Goal: Task Accomplishment & Management: Manage account settings

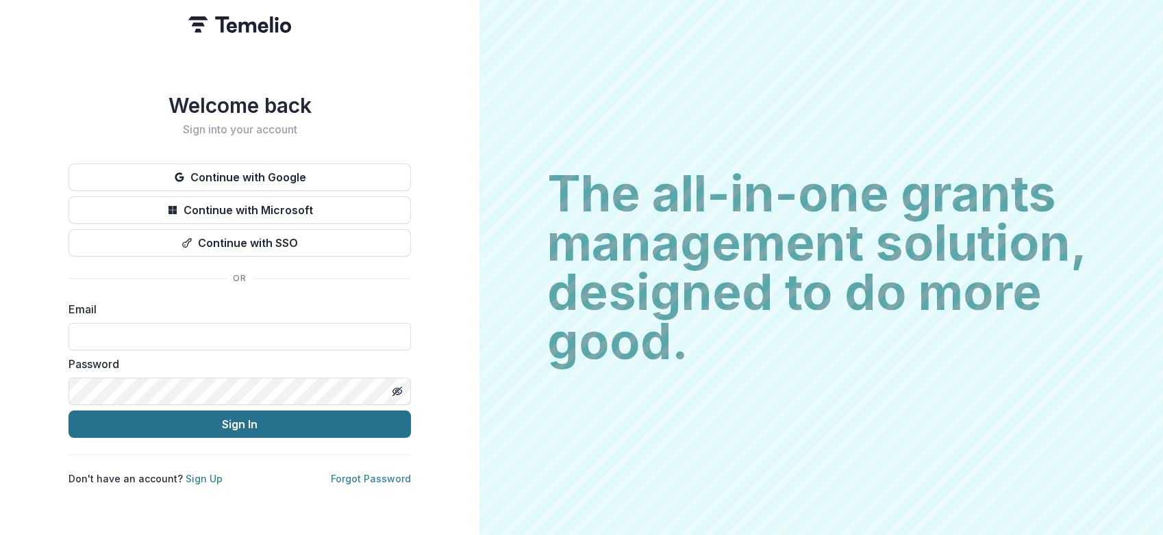
type input "**********"
click at [241, 420] on button "Sign In" at bounding box center [239, 424] width 342 height 27
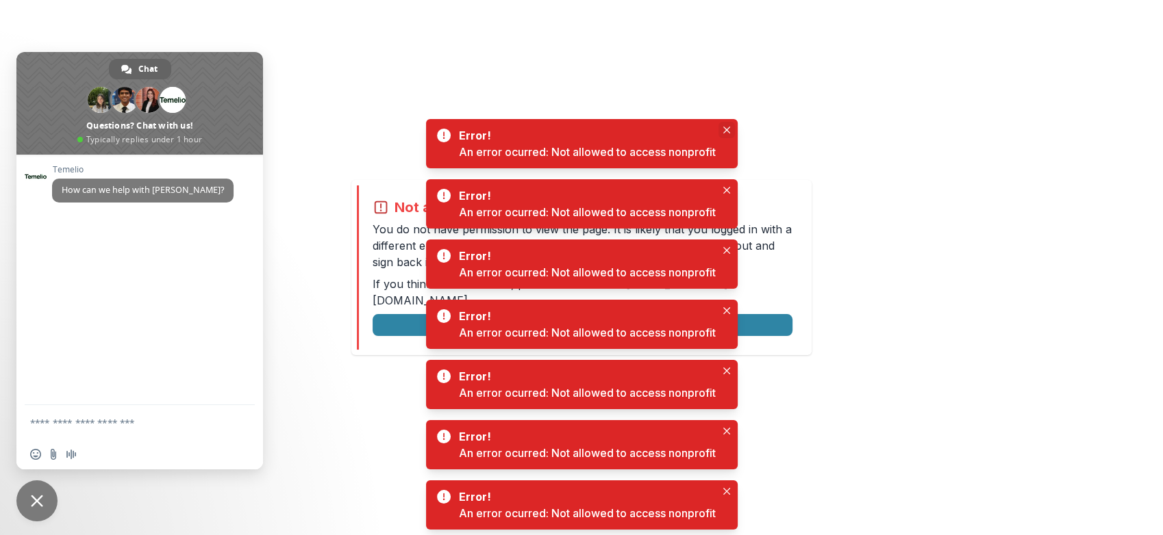
click at [731, 128] on button "Close" at bounding box center [726, 130] width 16 height 16
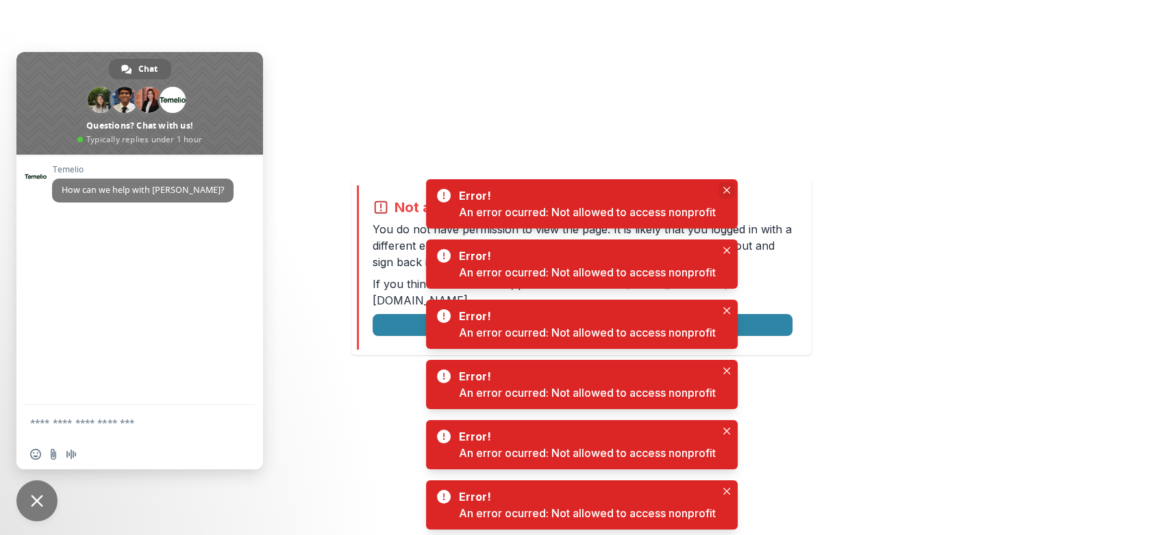
click at [726, 186] on button "Close" at bounding box center [726, 190] width 16 height 16
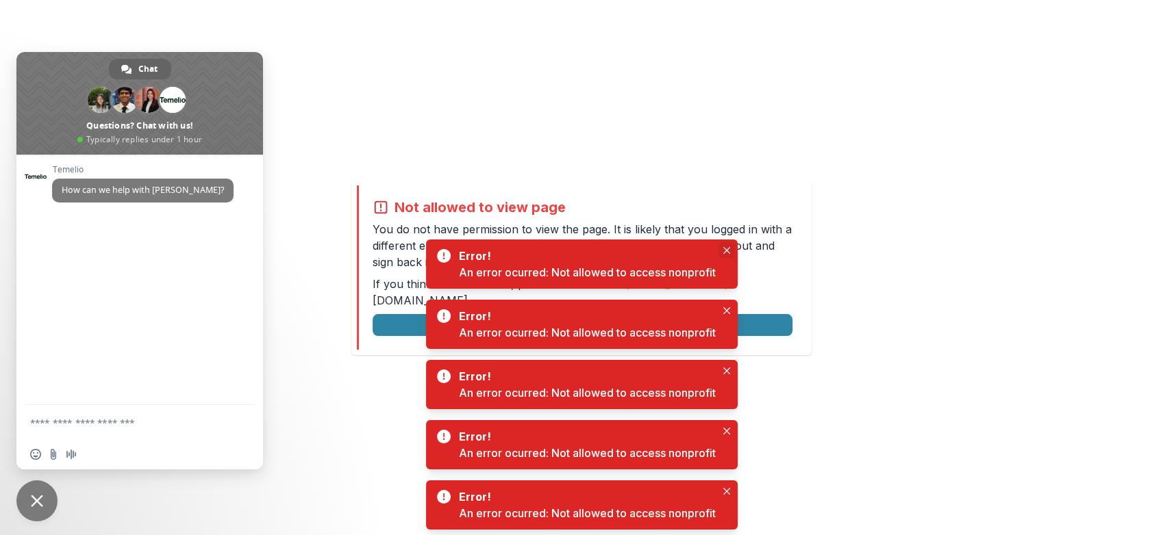
click at [727, 247] on icon "Close" at bounding box center [726, 250] width 7 height 7
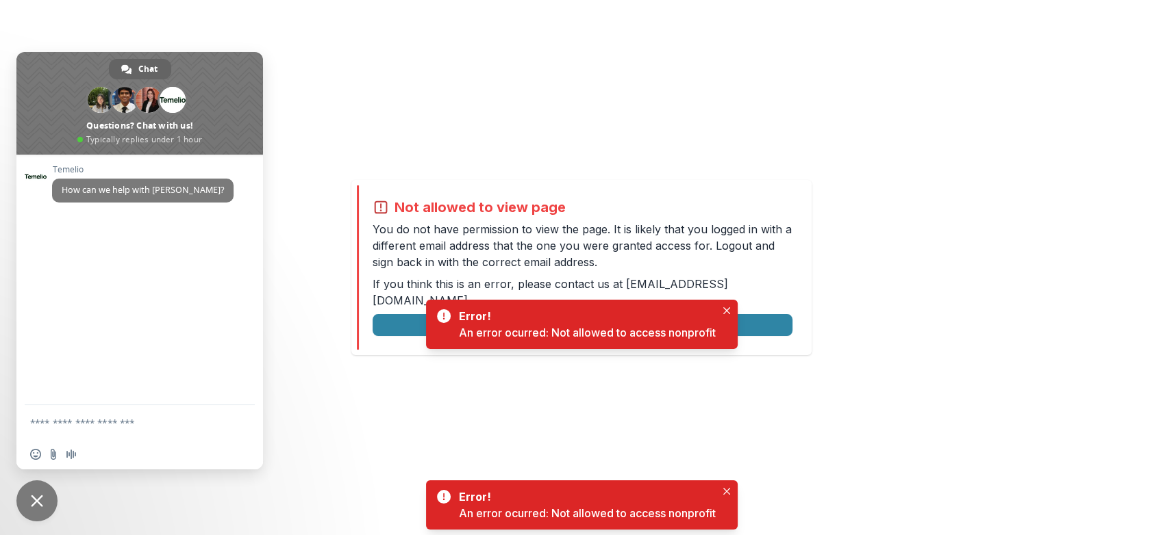
click at [729, 301] on div "Error! An error ocurred: Not allowed to access nonprofit" at bounding box center [582, 324] width 312 height 49
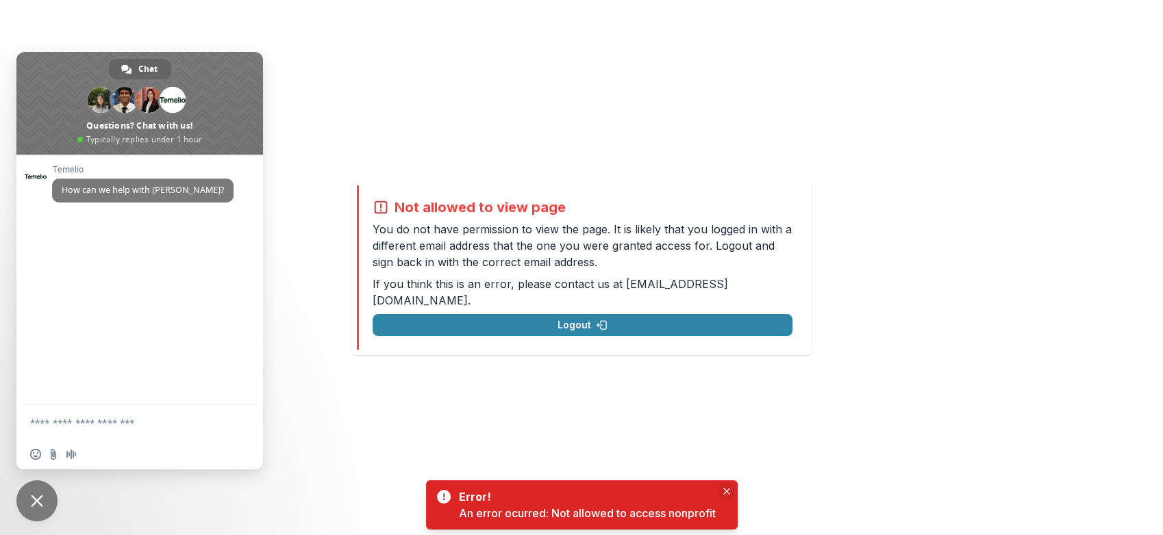
click at [730, 488] on icon "Close" at bounding box center [726, 491] width 7 height 7
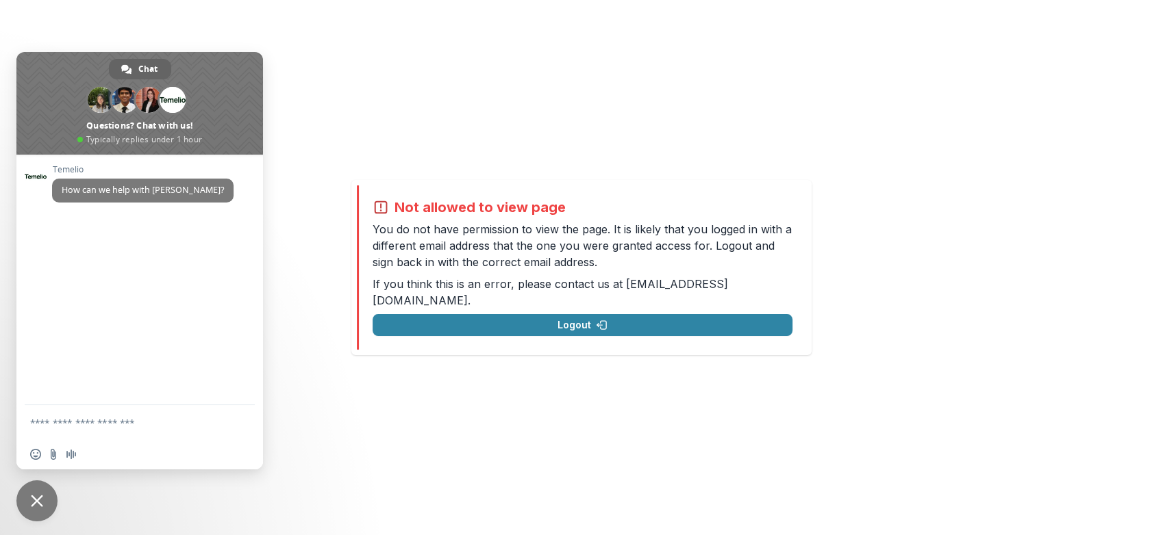
click at [34, 506] on span "Close chat" at bounding box center [37, 501] width 12 height 12
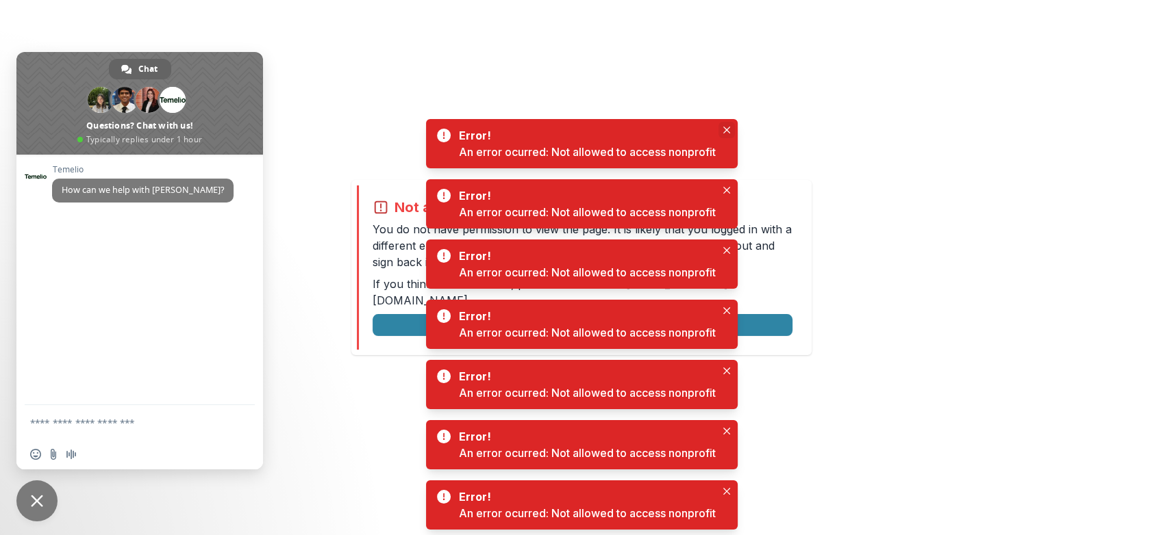
click at [729, 128] on icon "Close" at bounding box center [726, 130] width 7 height 7
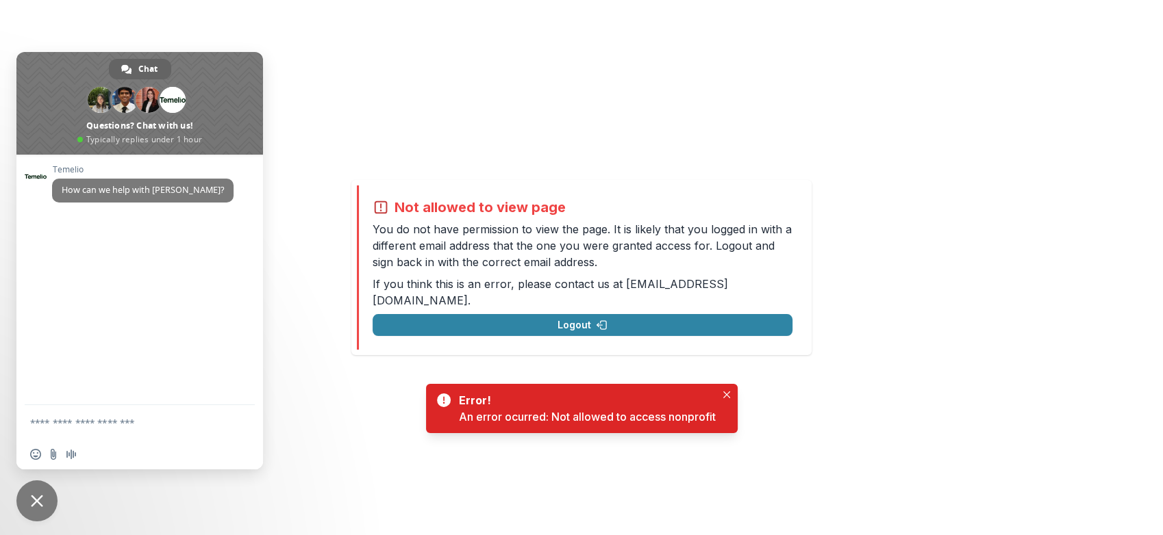
click at [727, 191] on div "Not allowed to view page You do not have permission to view the page. It is lik…" at bounding box center [581, 267] width 460 height 175
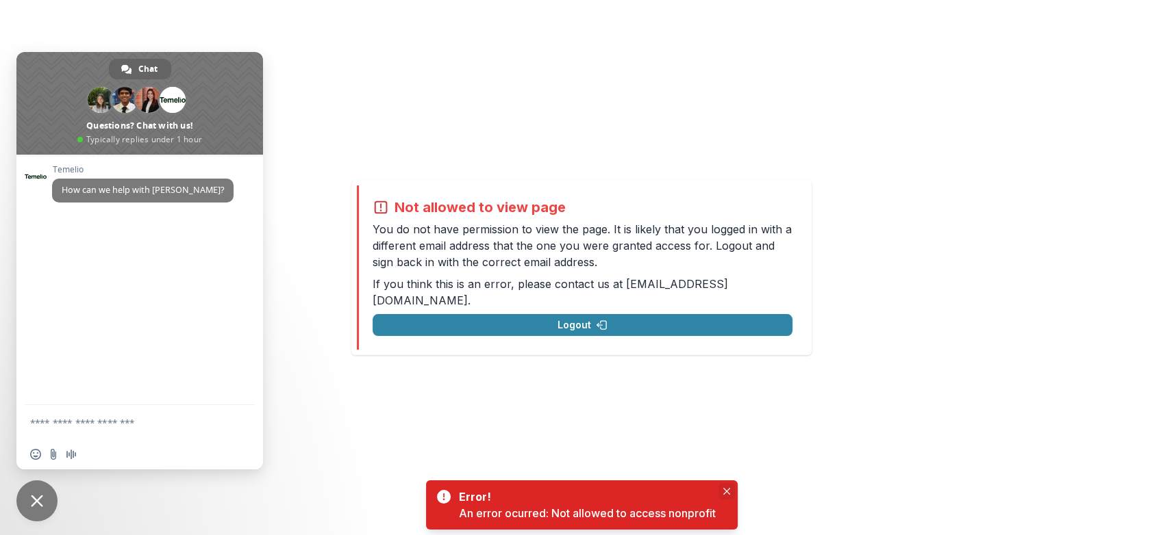
click at [728, 494] on icon "Close" at bounding box center [726, 491] width 7 height 7
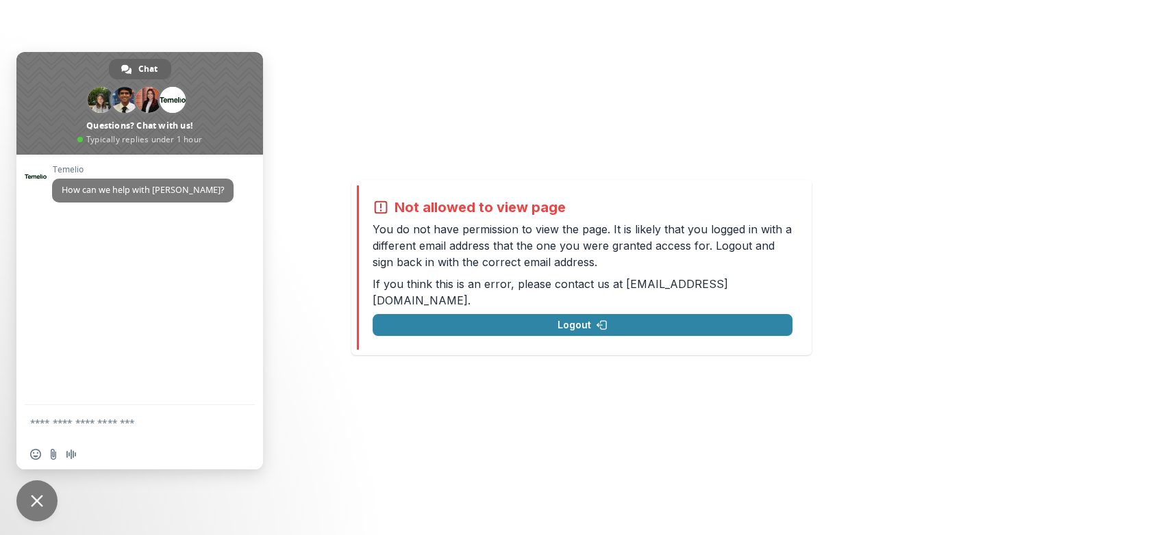
click at [31, 501] on span "Close chat" at bounding box center [37, 501] width 12 height 12
click at [37, 495] on span "Close chat" at bounding box center [37, 501] width 12 height 12
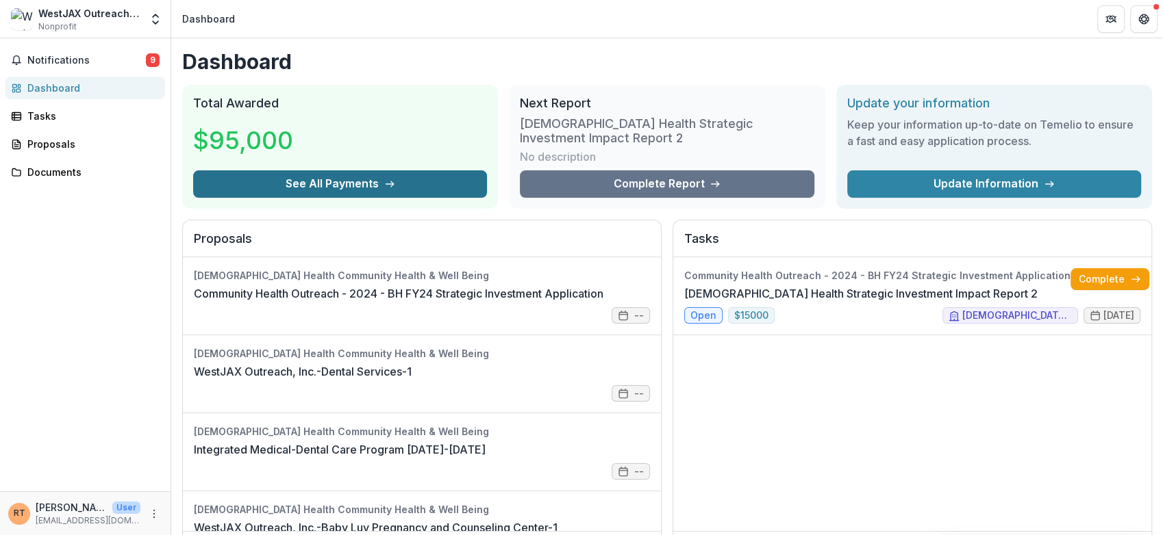
click at [340, 185] on button "See All Payments" at bounding box center [340, 184] width 294 height 27
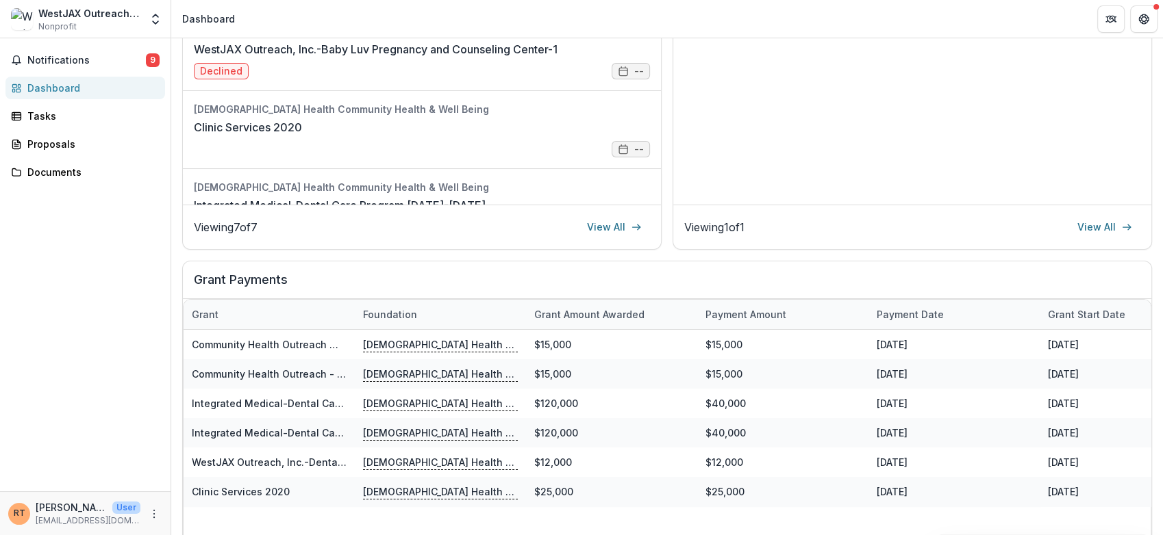
scroll to position [403, 0]
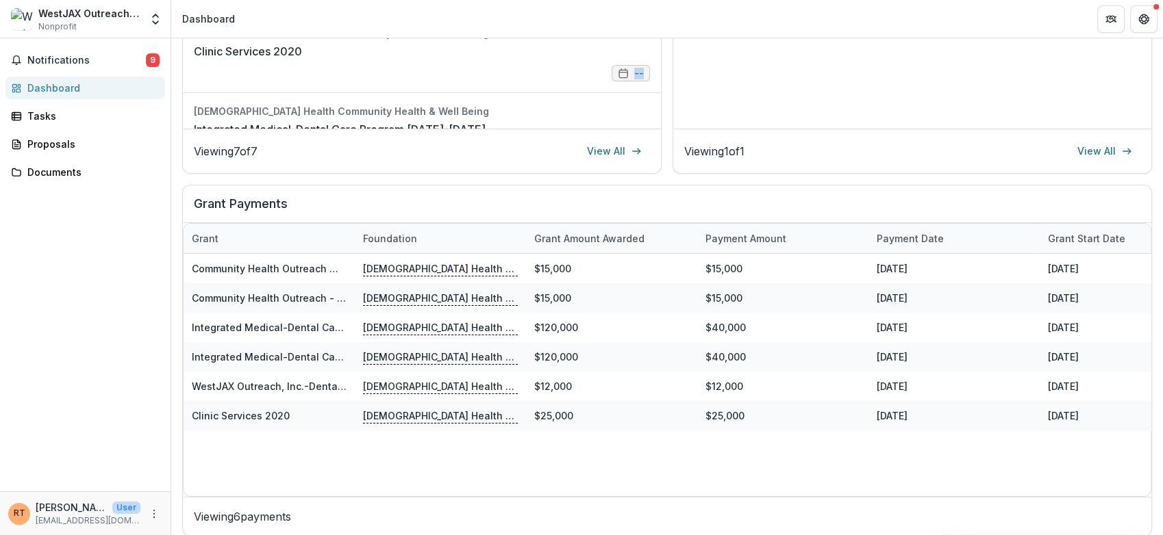
drag, startPoint x: 660, startPoint y: 55, endPoint x: 660, endPoint y: 66, distance: 11.0
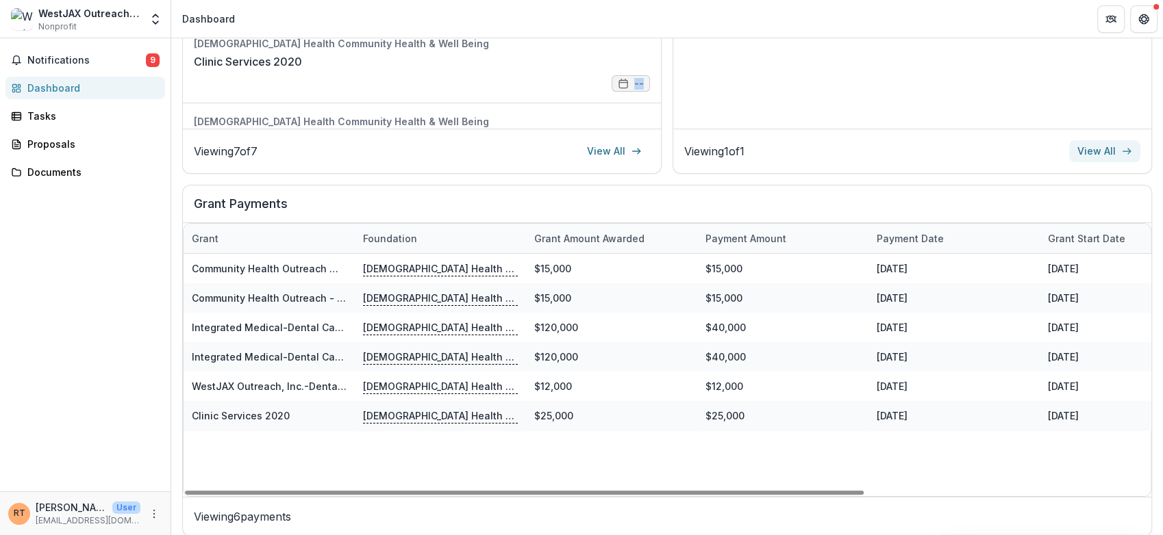
click at [1110, 146] on link "View All" at bounding box center [1104, 151] width 71 height 22
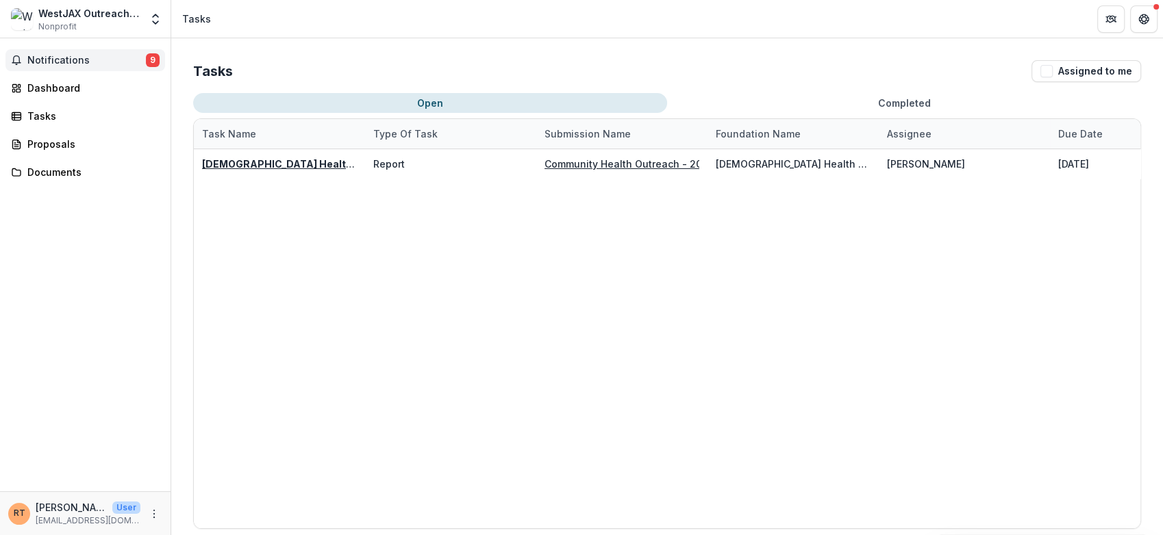
click at [65, 57] on span "Notifications" at bounding box center [86, 61] width 118 height 12
click at [58, 85] on div "Dashboard" at bounding box center [90, 88] width 127 height 14
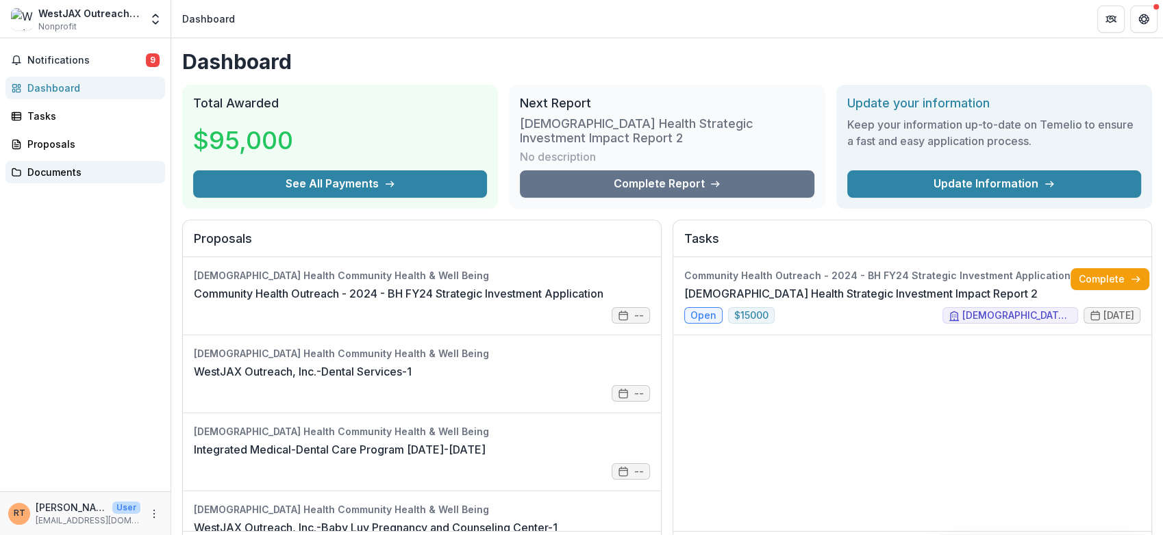
click at [49, 168] on div "Documents" at bounding box center [90, 172] width 127 height 14
